Goal: Information Seeking & Learning: Learn about a topic

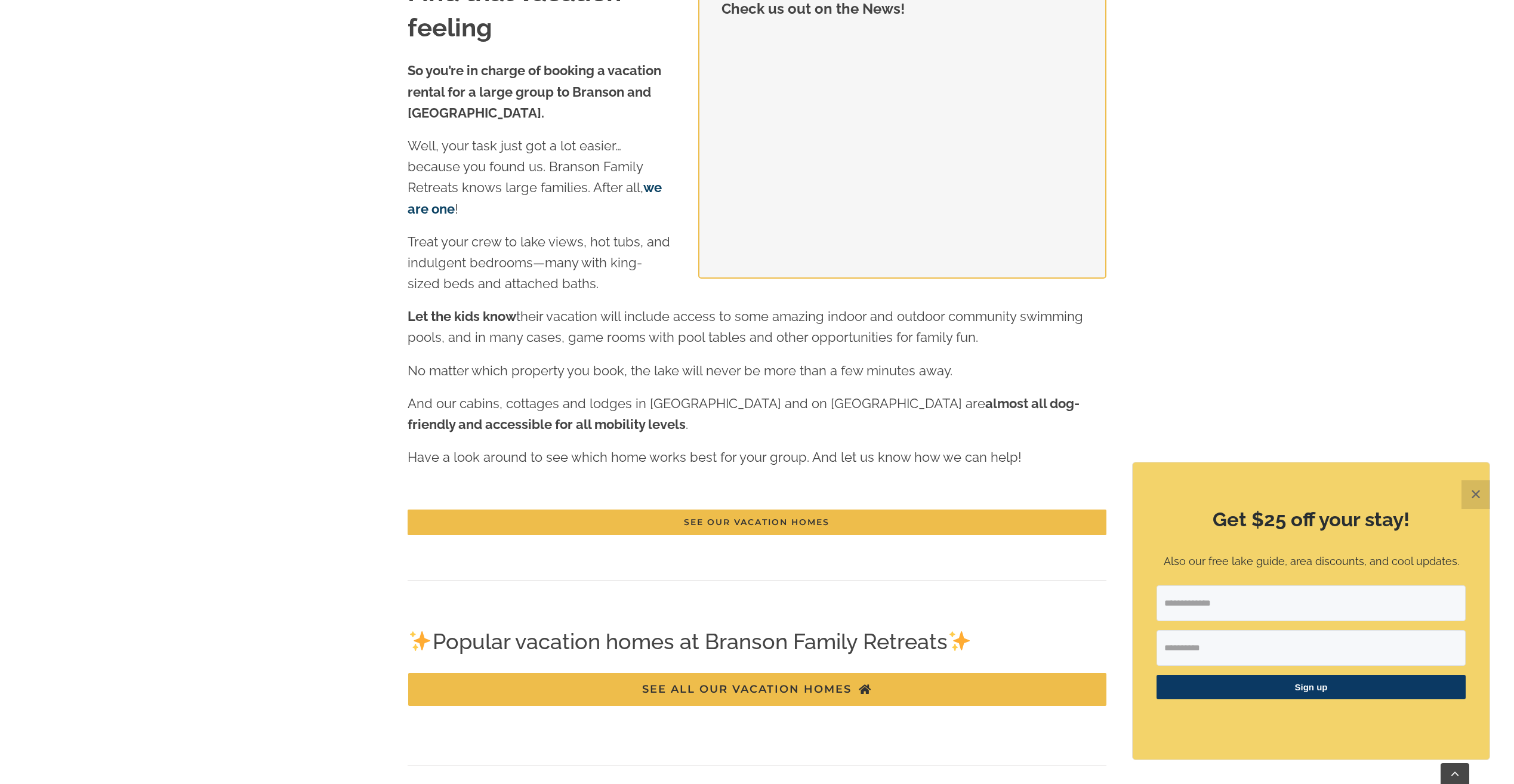
scroll to position [1850, 0]
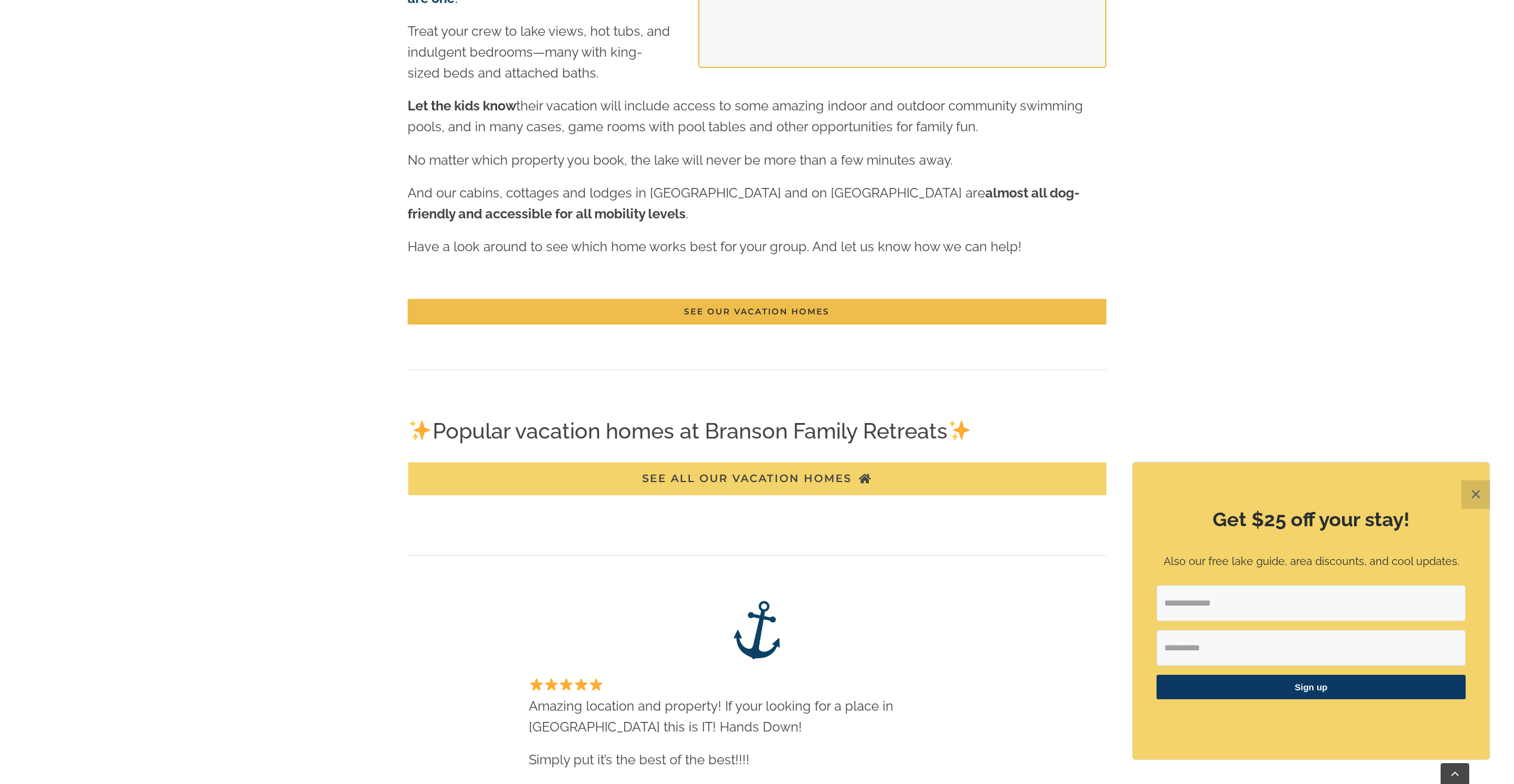
click at [691, 477] on span "SEE ALL OUR VACATION HOMES" at bounding box center [747, 479] width 210 height 12
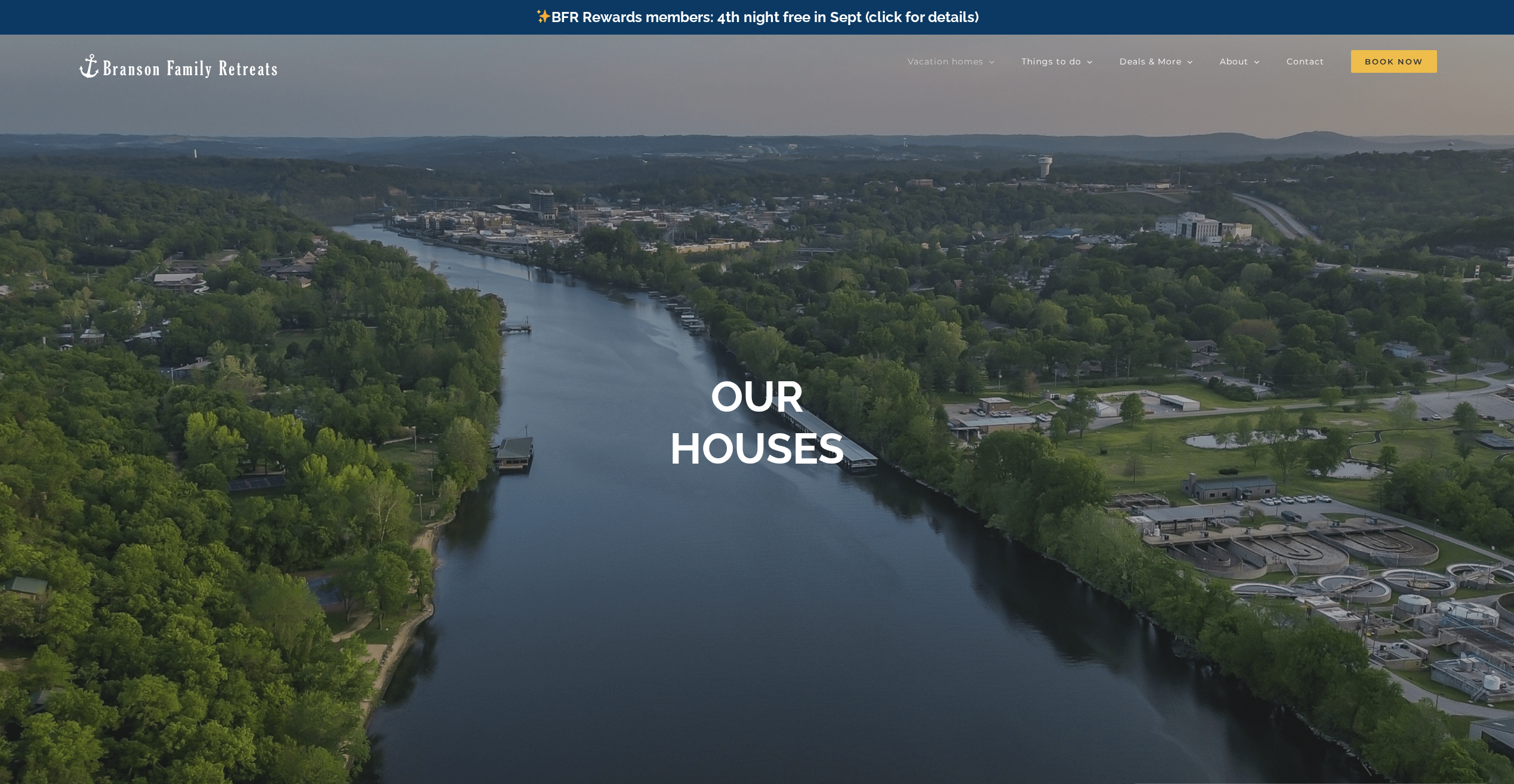
click at [779, 451] on b "OUR HOUSES" at bounding box center [757, 422] width 175 height 102
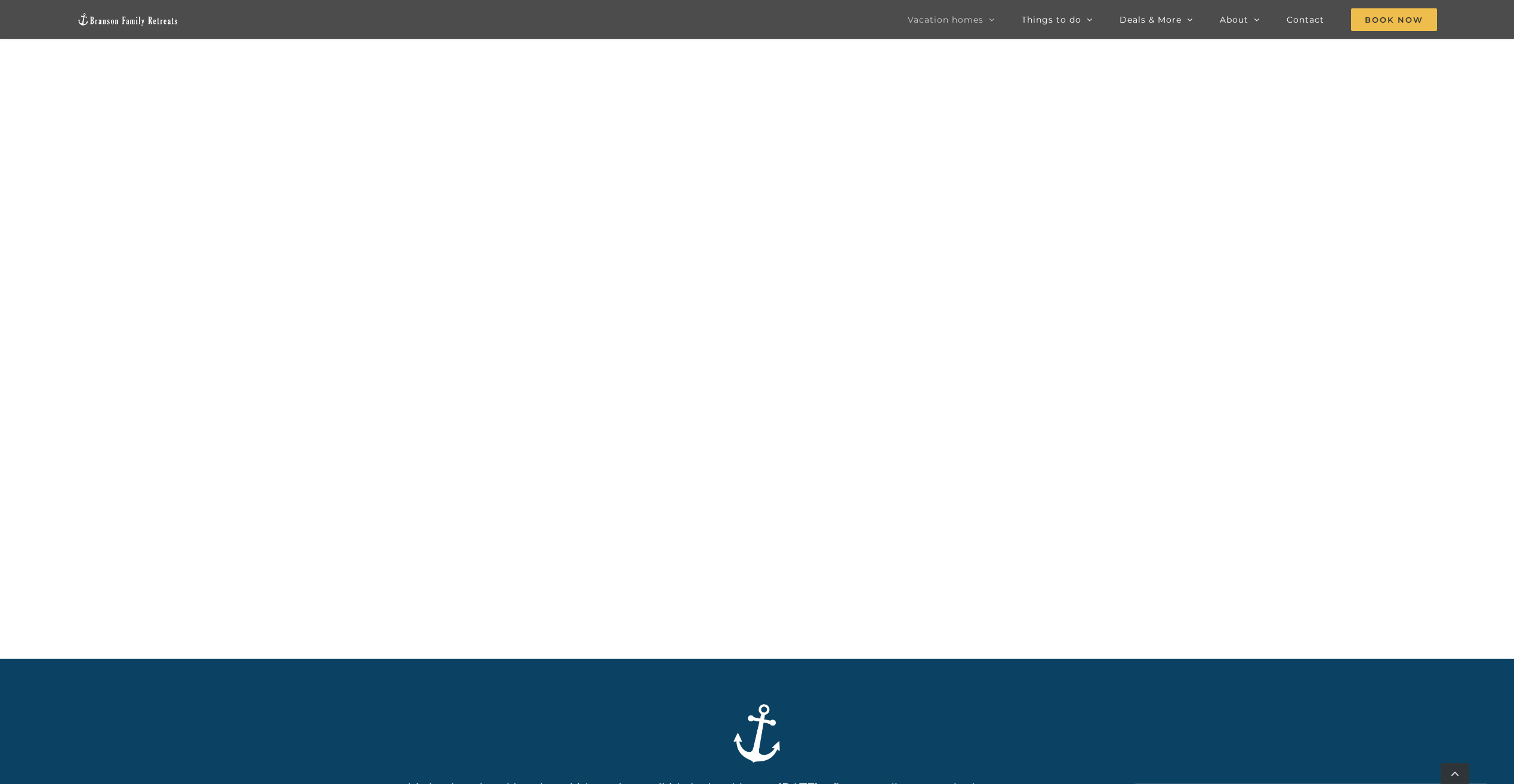
scroll to position [908, 0]
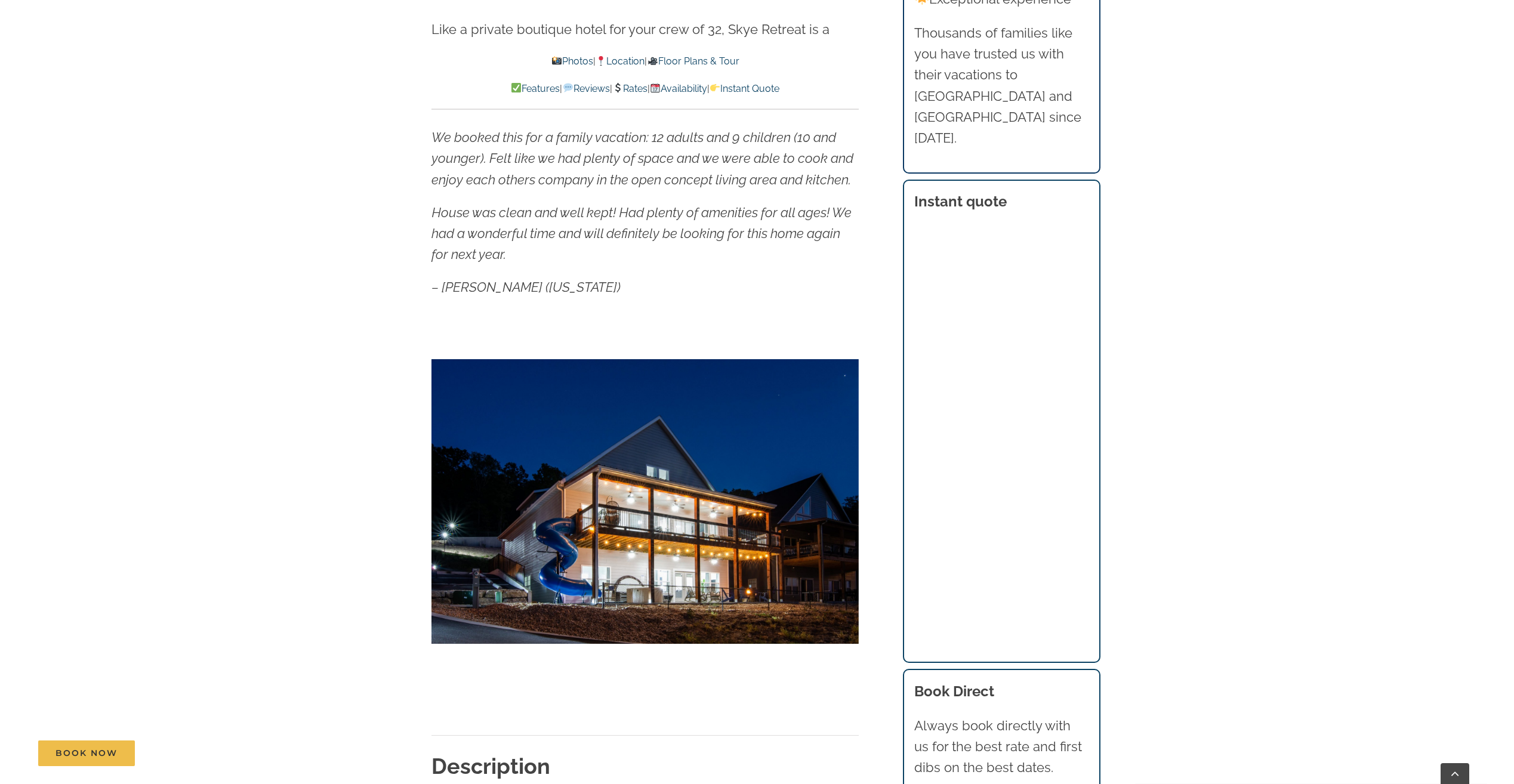
scroll to position [657, 0]
